Goal: Transaction & Acquisition: Purchase product/service

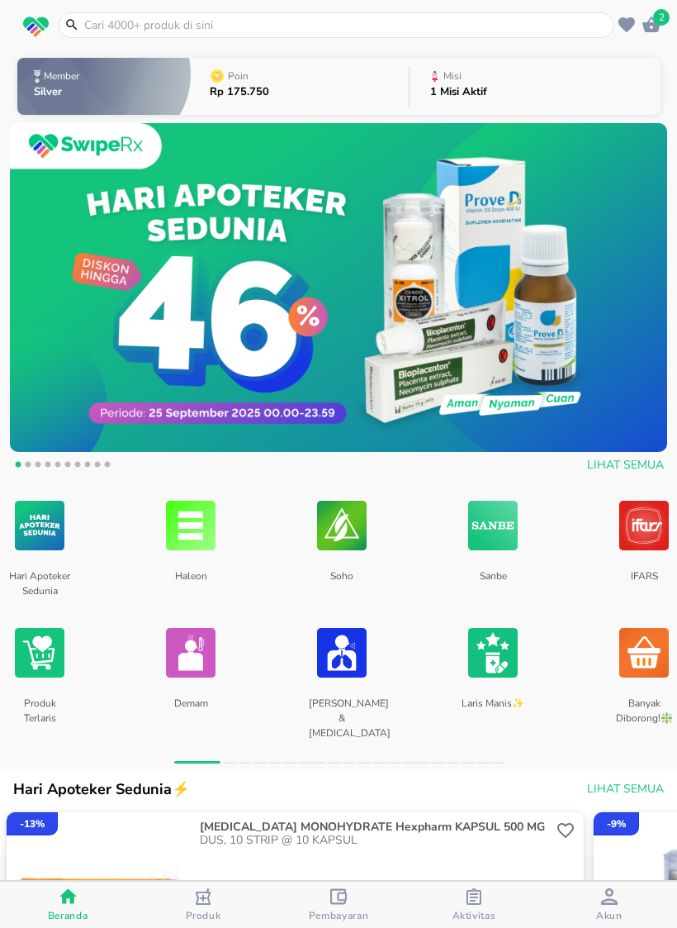
click at [459, 26] on input "text" at bounding box center [347, 25] width 528 height 17
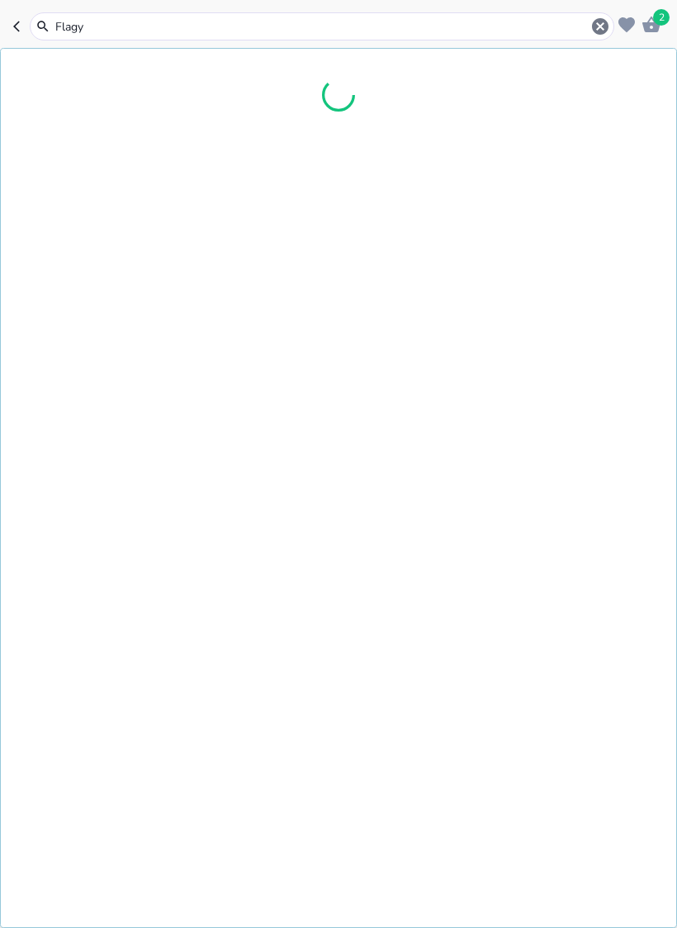
type input "Flagys"
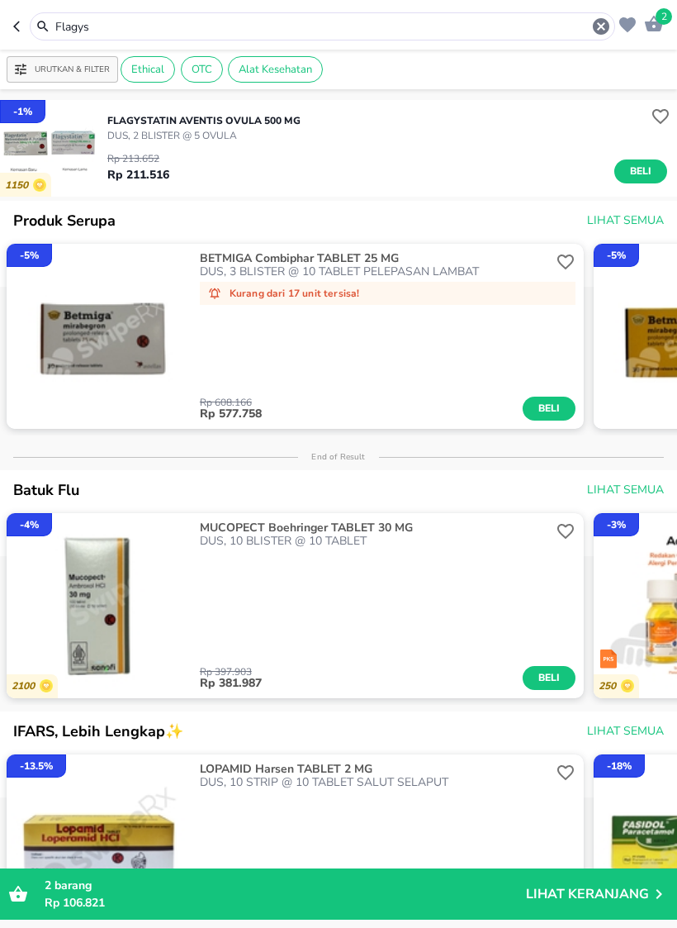
click at [639, 171] on span "Beli" at bounding box center [641, 171] width 28 height 17
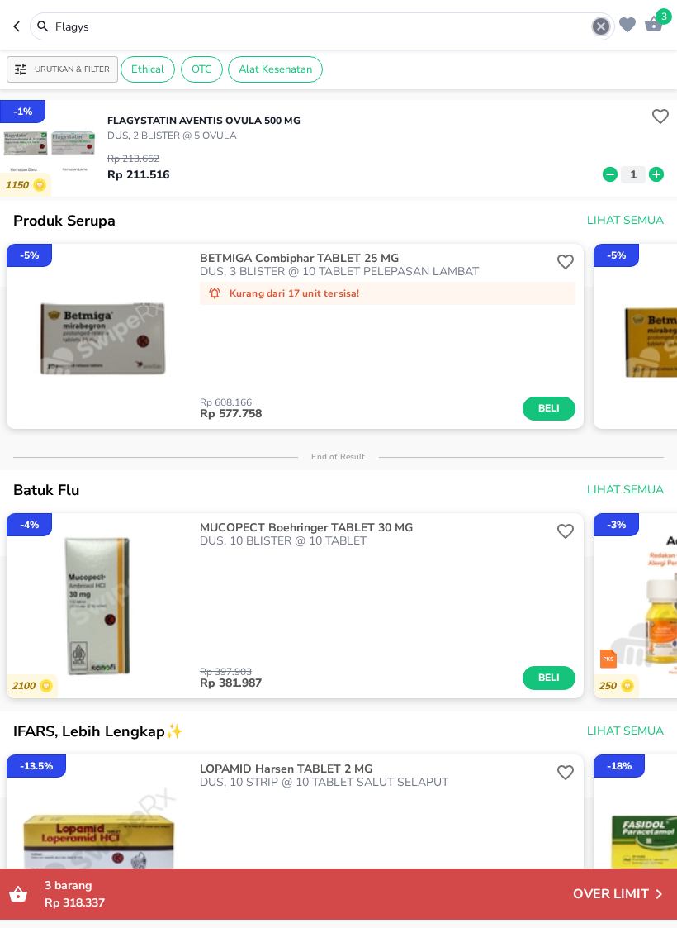
click at [594, 32] on icon "button" at bounding box center [601, 27] width 20 height 20
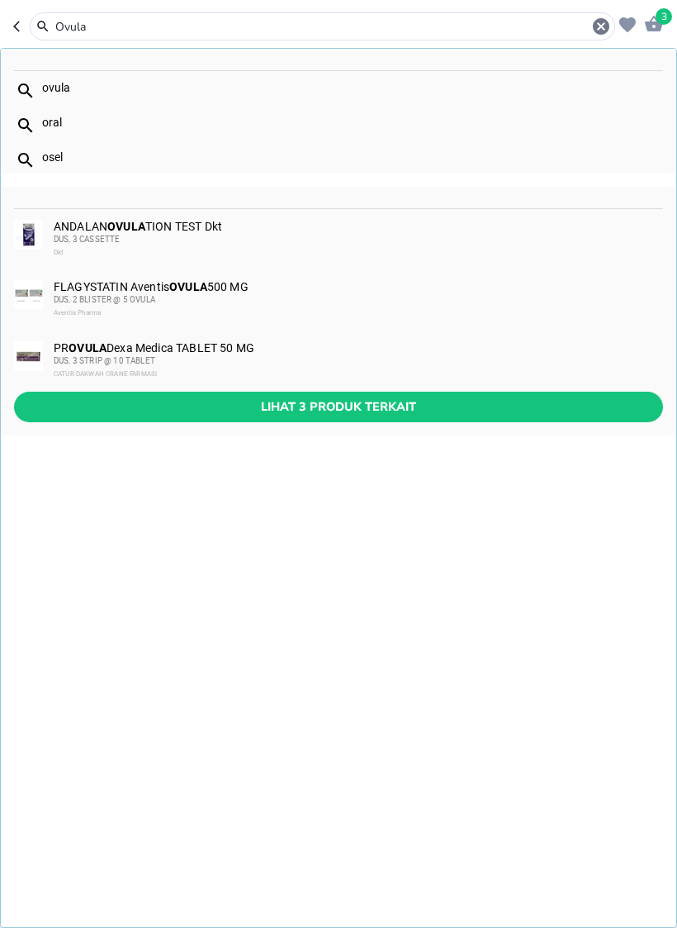
type input "Ovula"
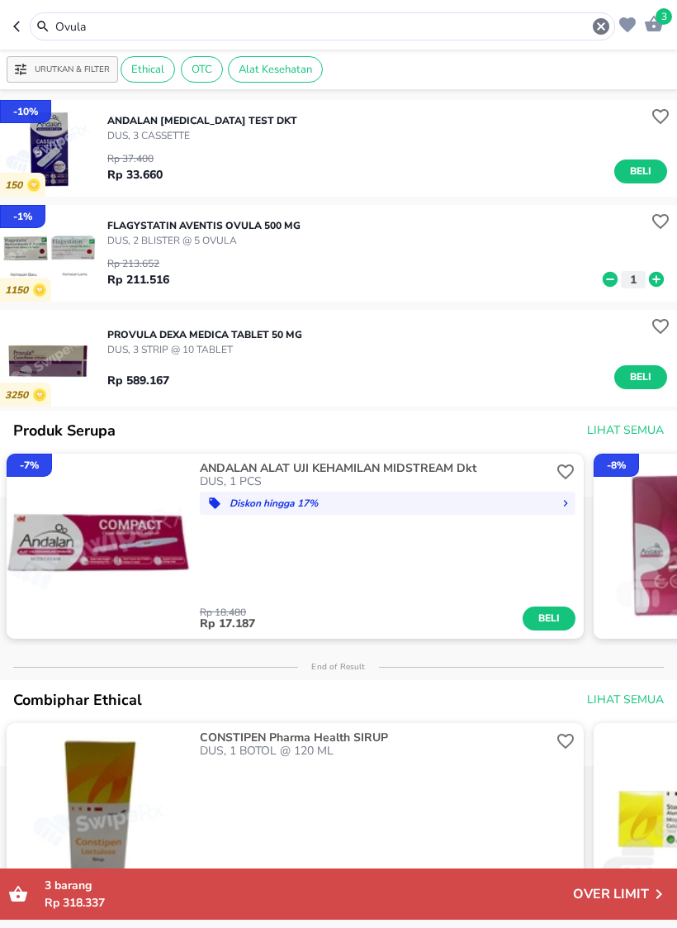
click at [605, 26] on icon "button" at bounding box center [601, 26] width 17 height 17
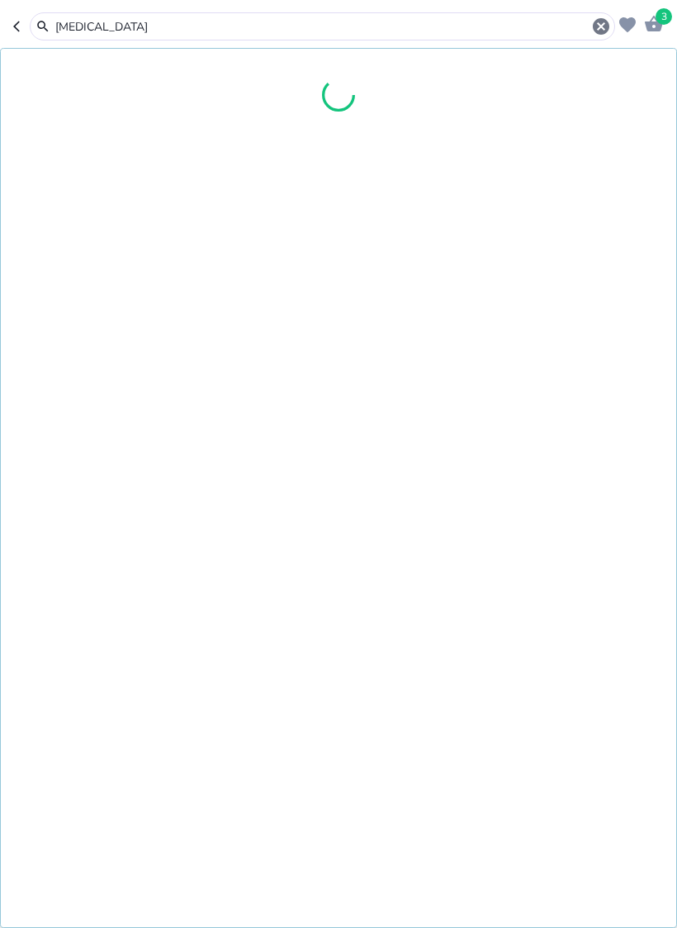
type input "[MEDICAL_DATA]"
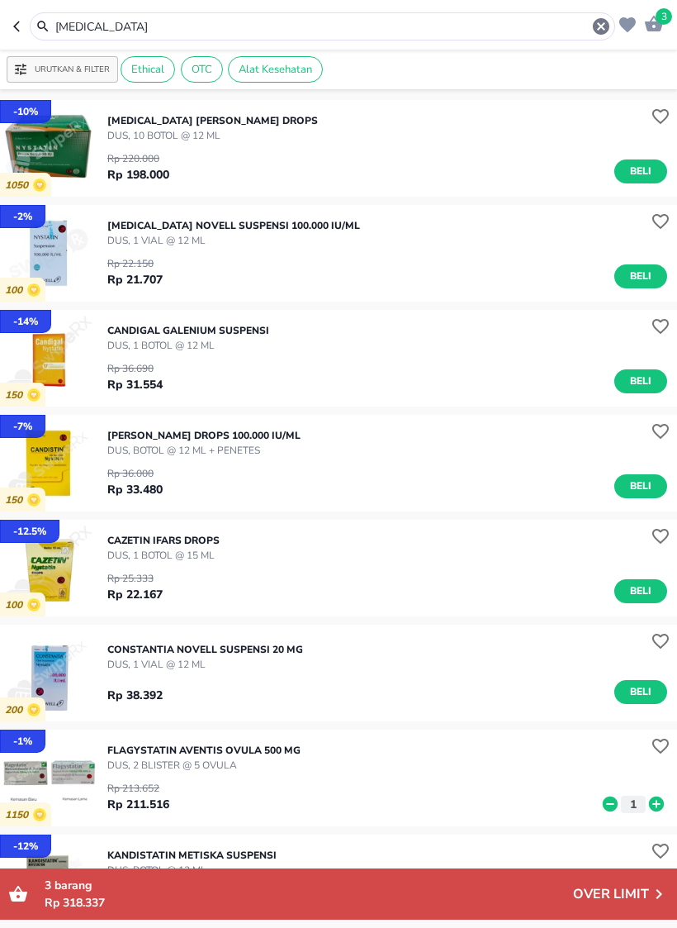
click at [10, 30] on header "3 [MEDICAL_DATA]" at bounding box center [338, 25] width 677 height 50
